Goal: Register for event/course

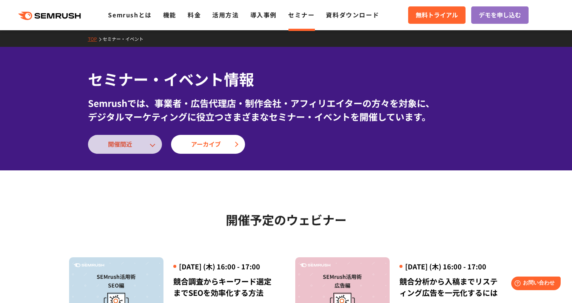
click at [141, 146] on span "開催間近" at bounding box center [125, 144] width 34 height 10
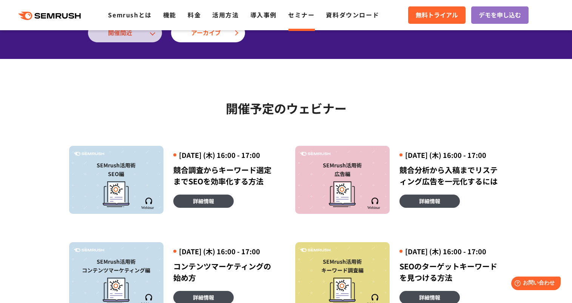
scroll to position [176, 0]
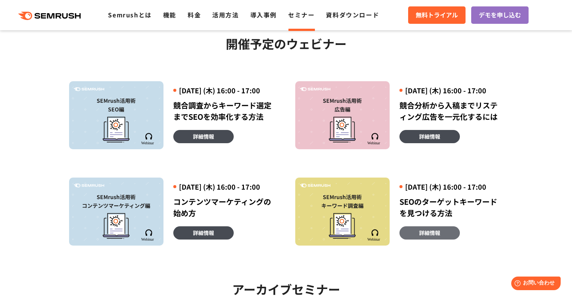
click at [417, 239] on link "詳細情報" at bounding box center [429, 232] width 60 height 13
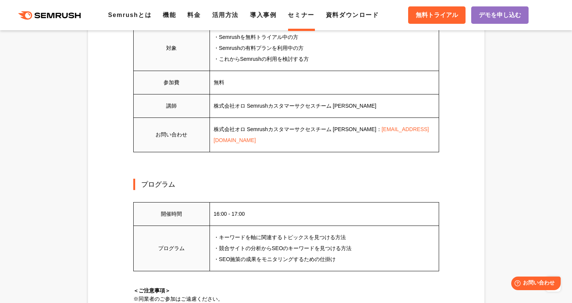
scroll to position [528, 0]
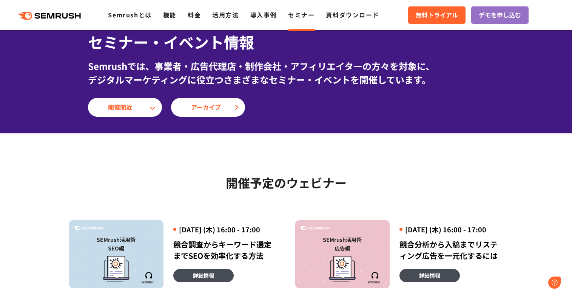
scroll to position [25, 0]
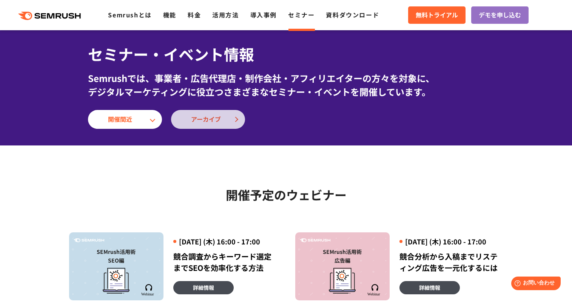
click at [216, 115] on span "アーカイブ" at bounding box center [208, 119] width 34 height 10
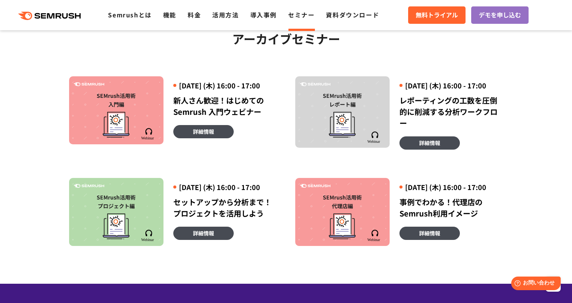
scroll to position [428, 0]
